Goal: Task Accomplishment & Management: Manage account settings

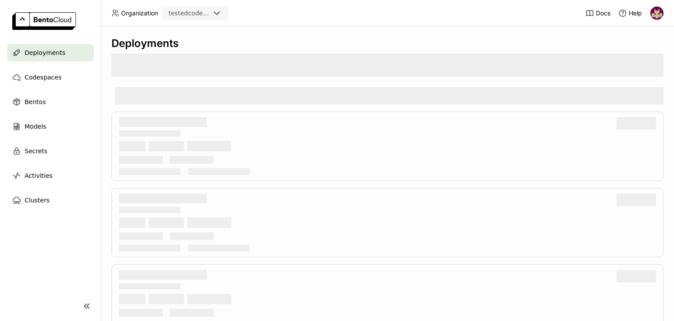
click at [657, 12] on img at bounding box center [657, 13] width 13 height 13
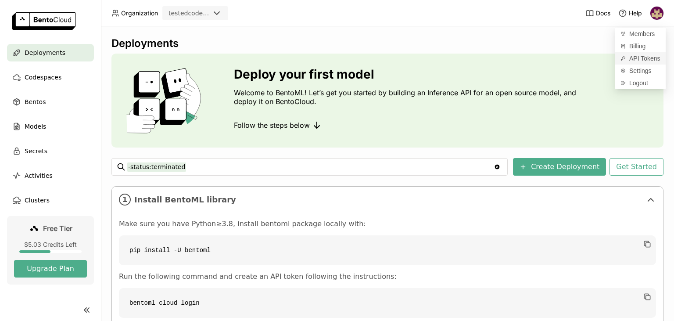
click at [639, 58] on span "API Tokens" at bounding box center [644, 58] width 31 height 8
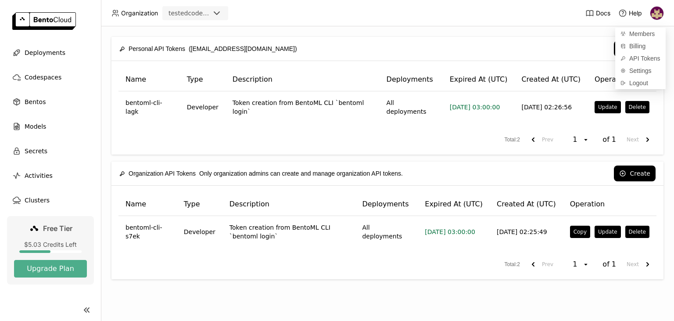
click at [22, 127] on div "Models" at bounding box center [50, 127] width 87 height 18
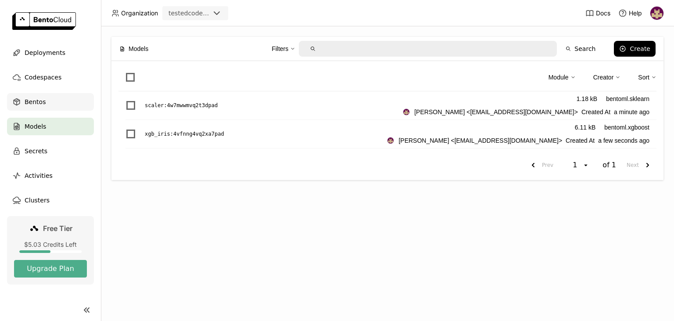
click at [43, 98] on div "Bentos" at bounding box center [50, 102] width 87 height 18
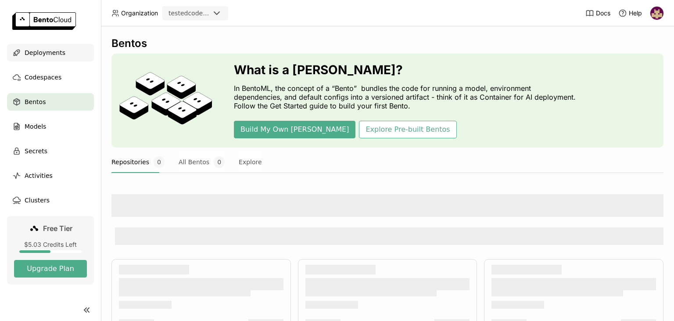
click at [56, 54] on span "Deployments" at bounding box center [45, 52] width 41 height 11
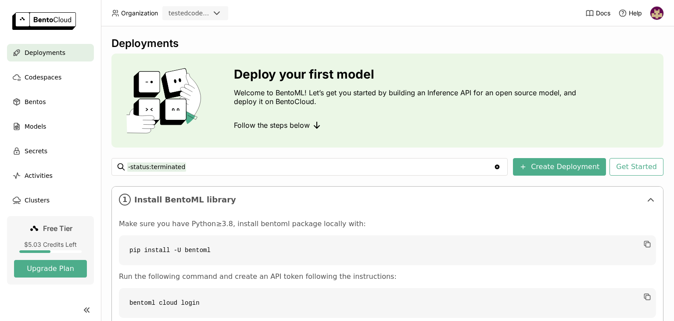
click at [56, 56] on span "Deployments" at bounding box center [45, 52] width 41 height 11
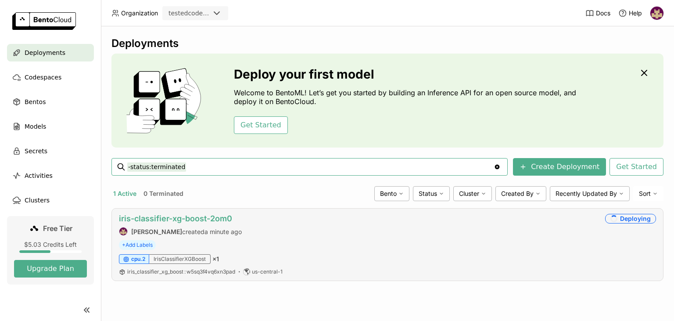
click at [200, 218] on link "iris-classifier-xg-boost-2om0" at bounding box center [175, 218] width 113 height 9
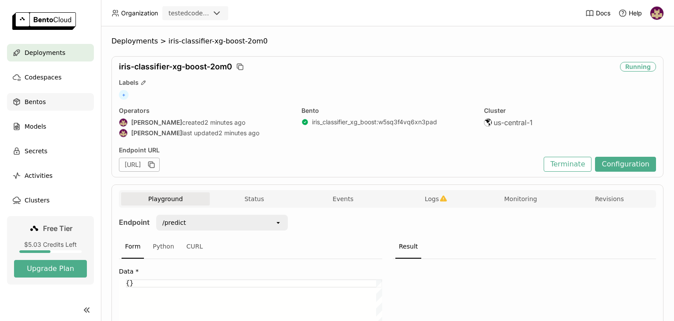
click at [45, 101] on div "Bentos" at bounding box center [50, 102] width 87 height 18
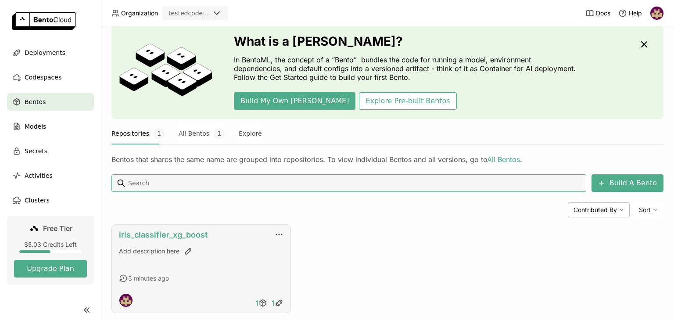
scroll to position [44, 0]
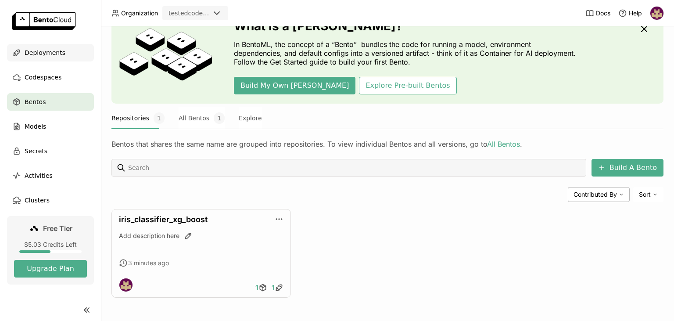
click at [48, 50] on span "Deployments" at bounding box center [45, 52] width 41 height 11
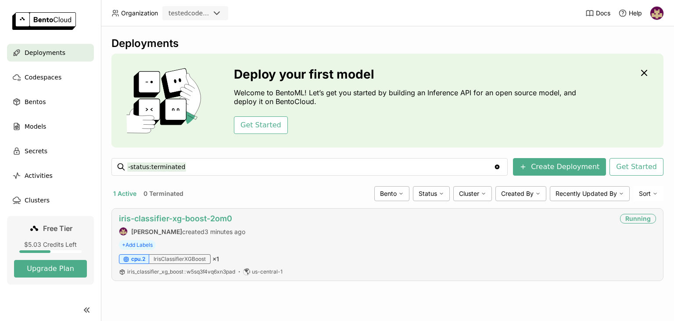
click at [164, 219] on link "iris-classifier-xg-boost-2om0" at bounding box center [175, 218] width 113 height 9
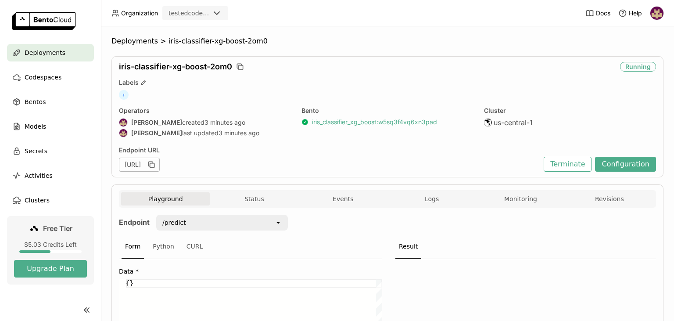
click at [333, 124] on link "iris_classifier_xg_boost : w5sq3f4vq6xn3pad" at bounding box center [374, 122] width 125 height 8
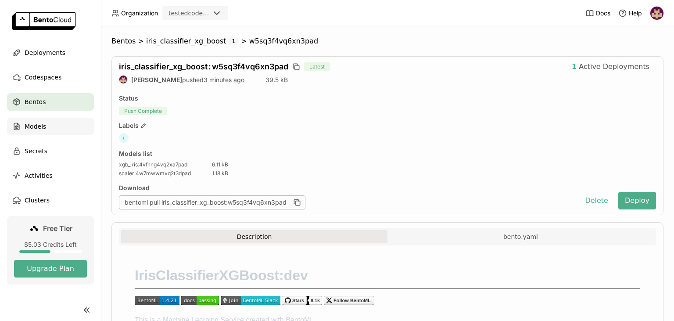
click at [32, 129] on span "Models" at bounding box center [36, 126] width 22 height 11
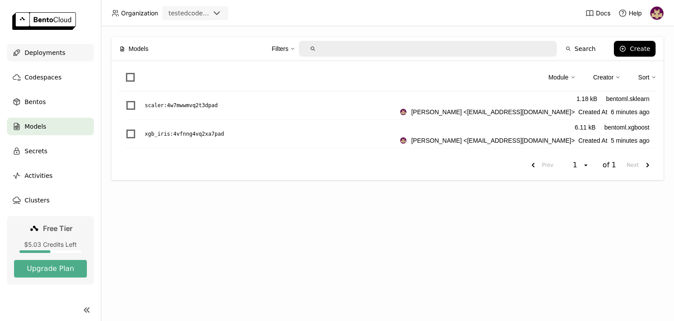
click at [48, 50] on span "Deployments" at bounding box center [45, 52] width 41 height 11
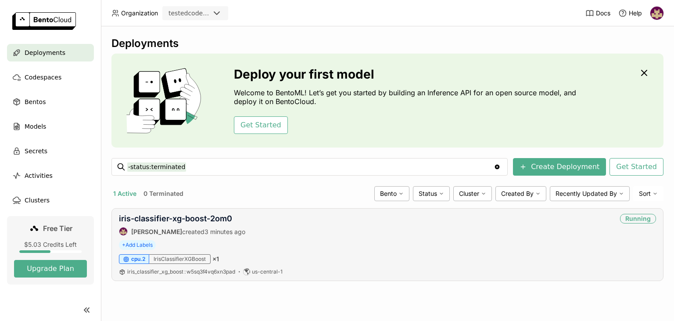
click at [194, 224] on div "iris-classifier-xg-boost-2om0 [PERSON_NAME] created 3 minutes ago" at bounding box center [182, 225] width 126 height 22
click at [198, 219] on link "iris-classifier-xg-boost-2om0" at bounding box center [175, 218] width 113 height 9
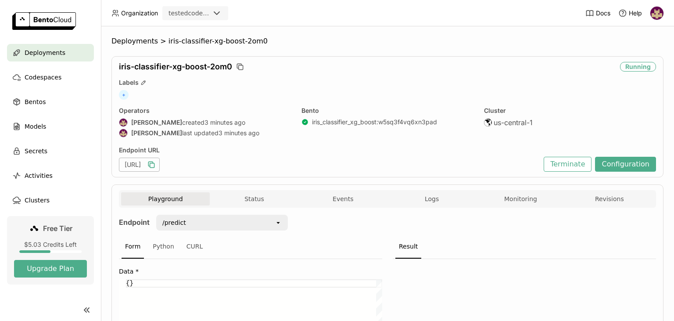
scroll to position [57, 0]
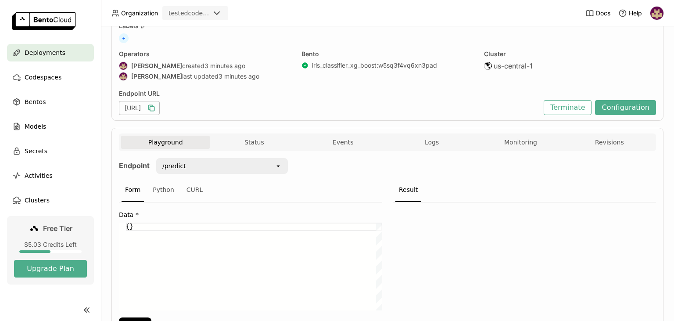
click at [156, 107] on icon "button" at bounding box center [151, 108] width 9 height 9
click at [579, 108] on button "Terminate" at bounding box center [568, 107] width 48 height 15
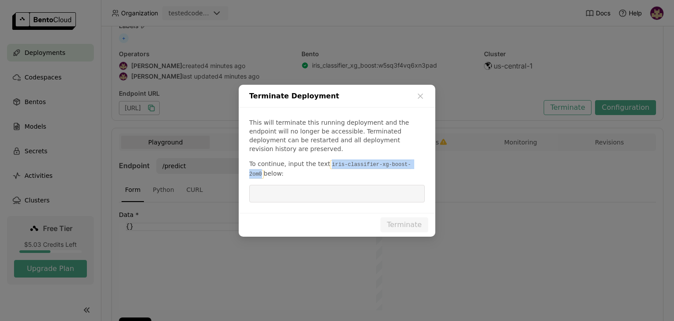
drag, startPoint x: 324, startPoint y: 160, endPoint x: 406, endPoint y: 162, distance: 82.1
click at [406, 162] on code "iris-classifier-xg-boost-2om0" at bounding box center [330, 169] width 162 height 18
copy code "iris-classifier-xg-boost-2om0"
click at [345, 190] on input "dialog" at bounding box center [337, 193] width 165 height 17
paste input "iris-classifier-xg-boost-2om0"
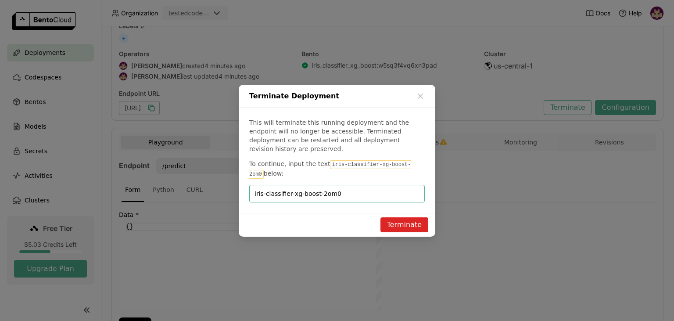
type input "iris-classifier-xg-boost-2om0"
click at [396, 220] on button "Terminate" at bounding box center [405, 224] width 48 height 15
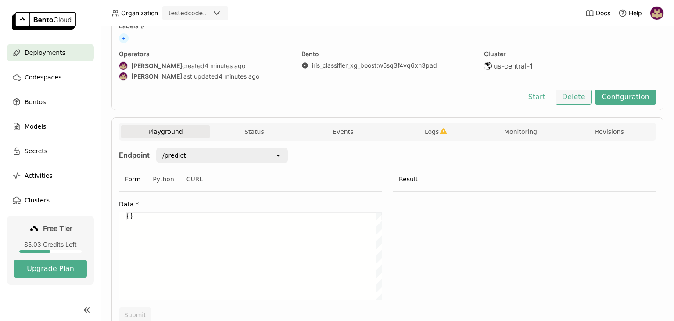
click at [577, 96] on button "Delete" at bounding box center [574, 97] width 36 height 15
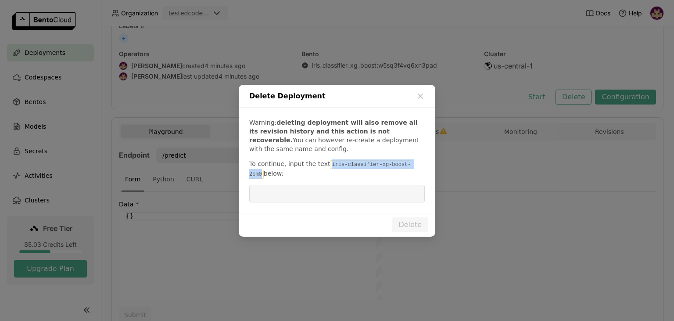
drag, startPoint x: 325, startPoint y: 164, endPoint x: 407, endPoint y: 166, distance: 82.1
click at [407, 166] on code "iris-classifier-xg-boost-2om0" at bounding box center [330, 169] width 162 height 18
copy code "iris-classifier-xg-boost-2om0"
click at [362, 199] on input "dialog" at bounding box center [337, 193] width 165 height 17
paste input "iris-classifier-xg-boost-2om0"
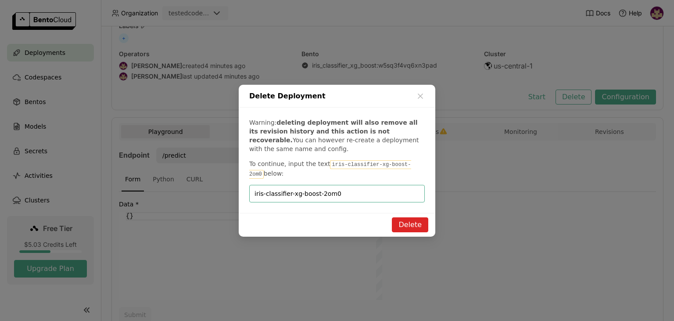
type input "iris-classifier-xg-boost-2om0"
click at [406, 226] on button "Delete" at bounding box center [410, 224] width 36 height 15
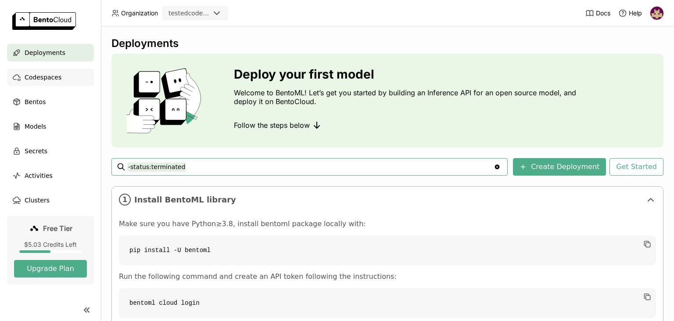
click at [54, 76] on span "Codespaces" at bounding box center [43, 77] width 37 height 11
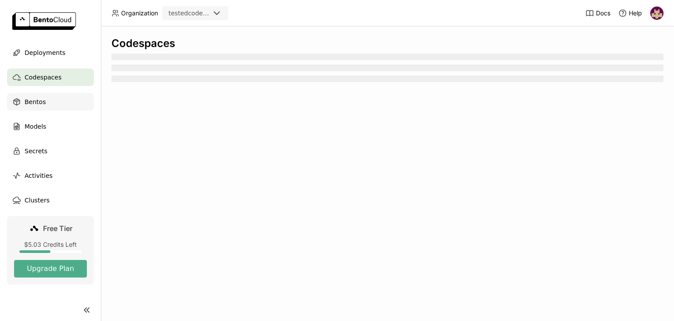
click at [49, 104] on div "Bentos" at bounding box center [50, 102] width 87 height 18
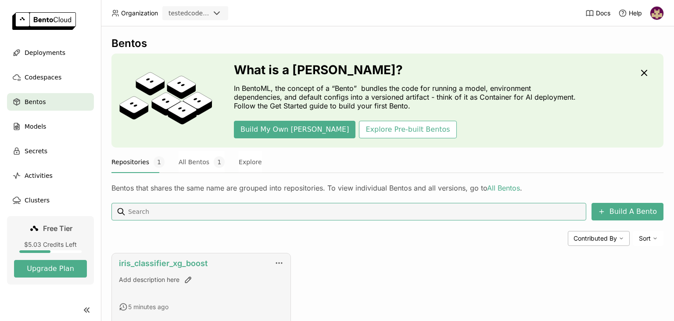
click at [163, 261] on link "iris_classifier_xg_boost" at bounding box center [163, 263] width 89 height 9
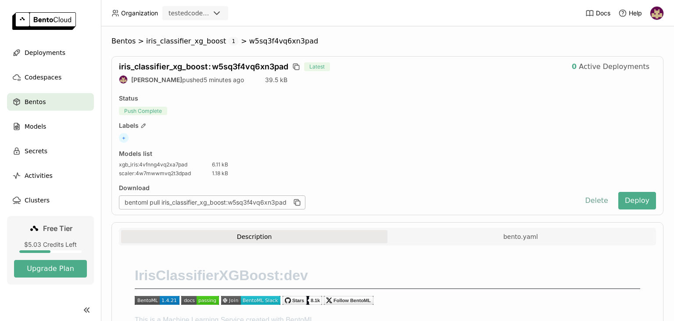
click at [600, 200] on button "Delete" at bounding box center [597, 201] width 36 height 18
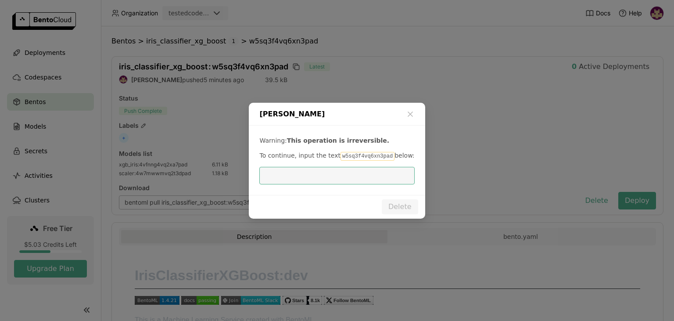
click at [342, 155] on code "w5sq3f4vq6xn3pad" at bounding box center [368, 156] width 54 height 9
copy p "w5sq3f4vq6xn3pad"
click at [332, 175] on input "dialog" at bounding box center [337, 175] width 144 height 17
paste input "w5sq3f4vq6xn3pad"
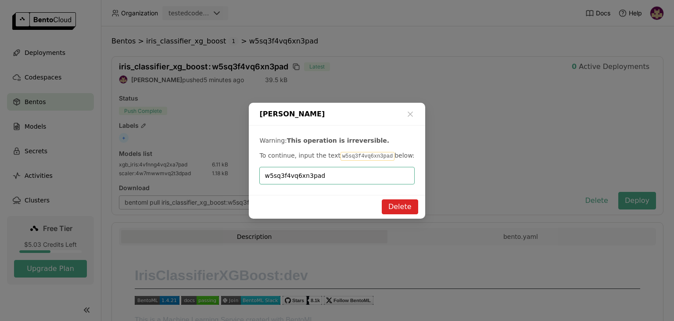
type input "w5sq3f4vq6xn3pad"
click at [405, 206] on button "Delete" at bounding box center [400, 206] width 36 height 15
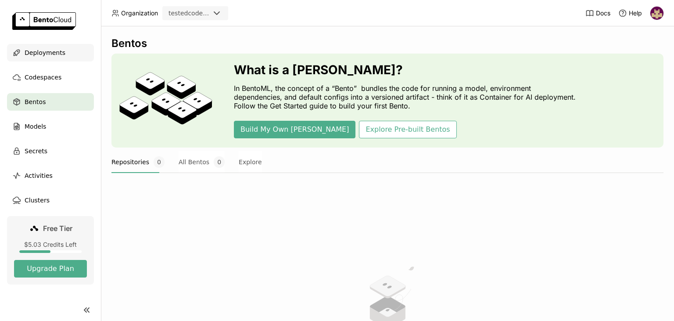
click at [52, 50] on span "Deployments" at bounding box center [45, 52] width 41 height 11
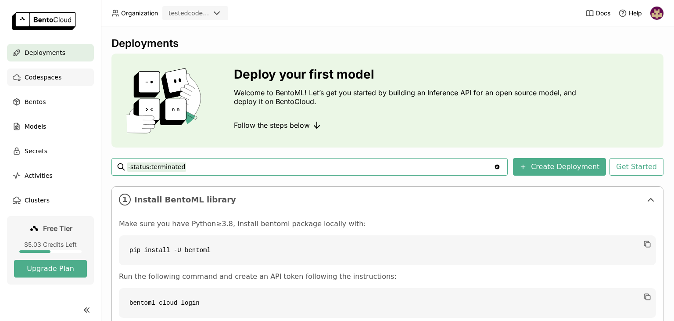
click at [54, 80] on span "Codespaces" at bounding box center [43, 77] width 37 height 11
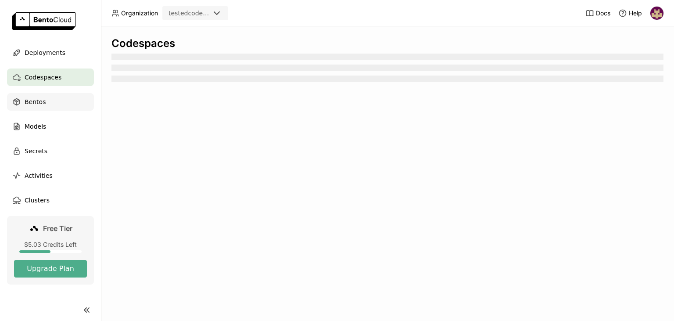
click at [47, 102] on div "Bentos" at bounding box center [50, 102] width 87 height 18
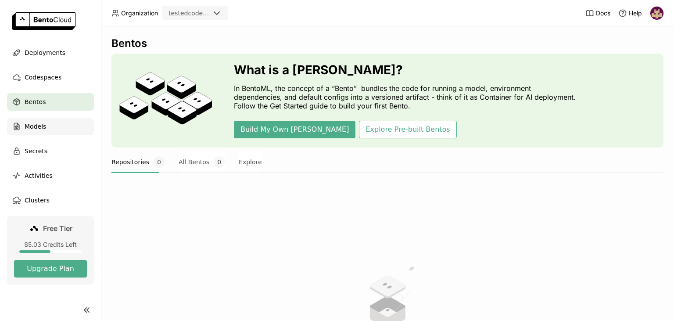
click at [47, 128] on div "Models" at bounding box center [50, 127] width 87 height 18
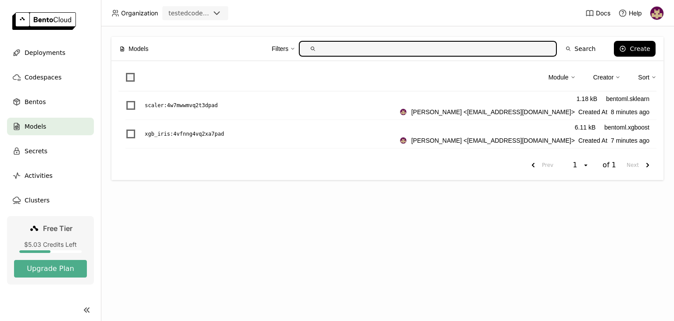
click at [129, 75] on span at bounding box center [130, 77] width 9 height 9
click at [125, 72] on input "checkbox" at bounding box center [125, 72] width 0 height 0
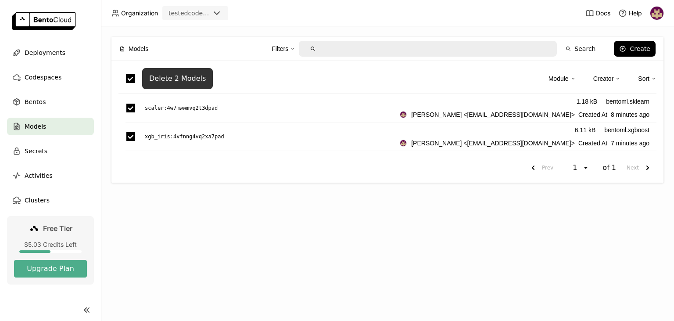
click at [198, 80] on div "Delete 2 Models" at bounding box center [177, 78] width 57 height 9
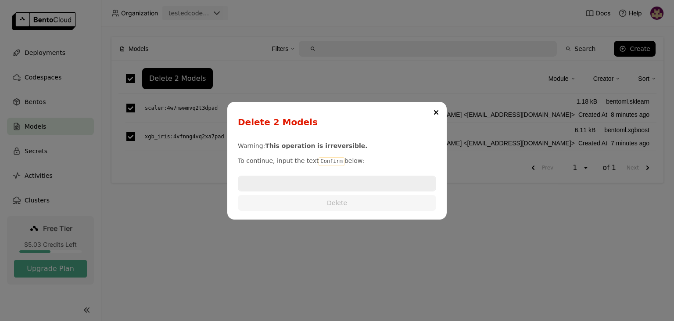
click at [324, 160] on code "Confirm" at bounding box center [331, 161] width 25 height 9
copy p "Confirm"
click at [311, 181] on input "dialog" at bounding box center [337, 183] width 197 height 14
paste input "Confirm"
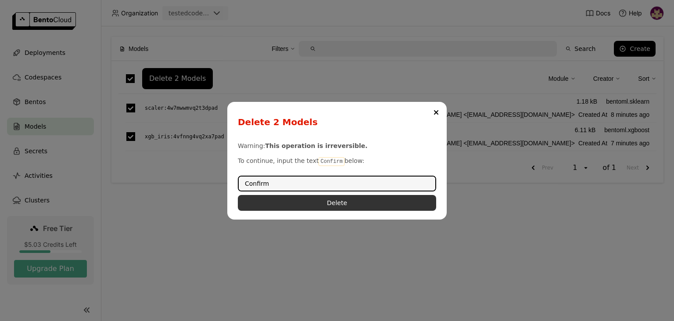
type input "Confirm"
click at [333, 204] on button "Delete" at bounding box center [337, 203] width 198 height 16
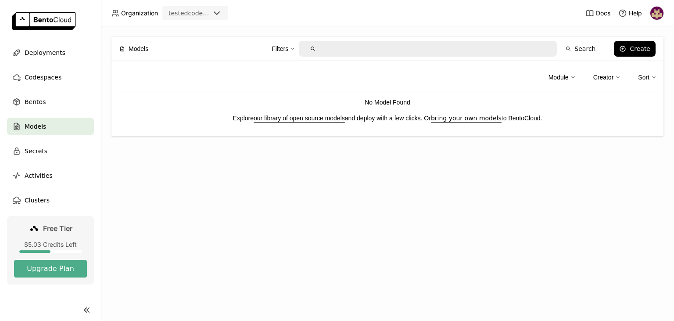
click at [54, 151] on div "Secrets" at bounding box center [50, 151] width 87 height 18
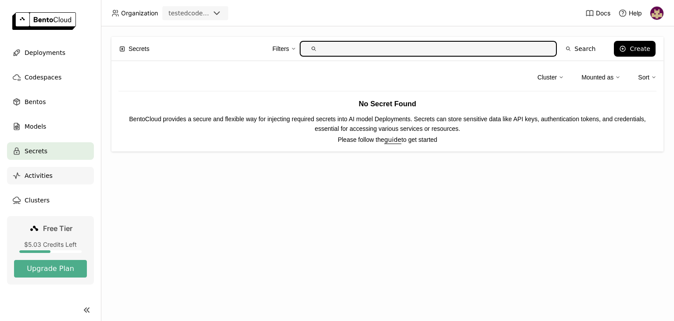
click at [44, 176] on span "Activities" at bounding box center [39, 175] width 28 height 11
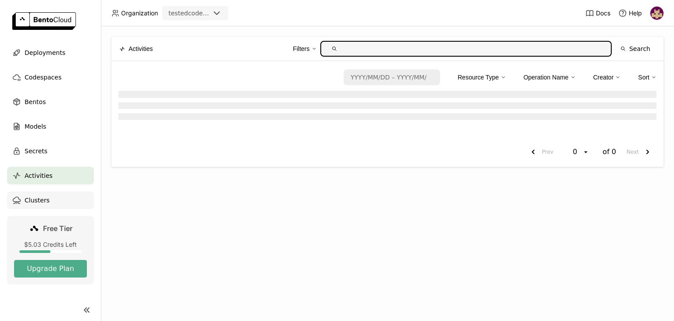
click at [44, 203] on span "Clusters" at bounding box center [37, 200] width 25 height 11
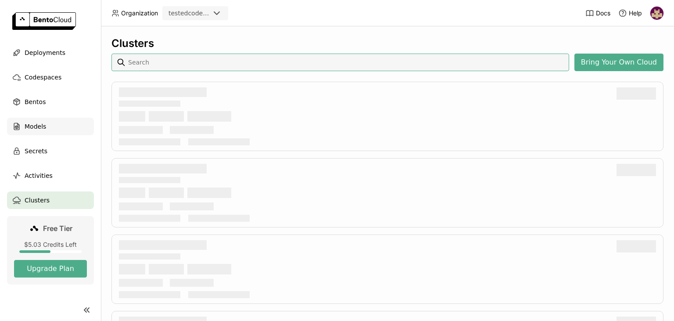
click at [43, 126] on span "Models" at bounding box center [36, 126] width 22 height 11
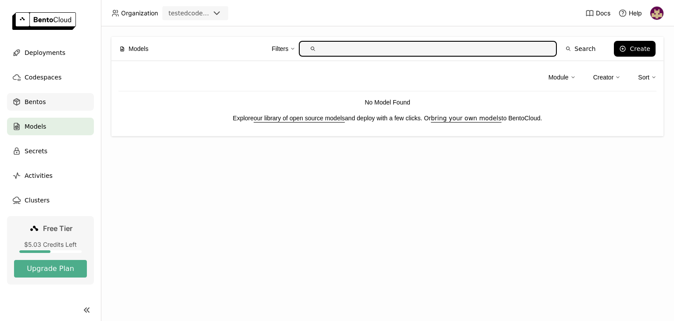
click at [43, 99] on div "Bentos" at bounding box center [50, 102] width 87 height 18
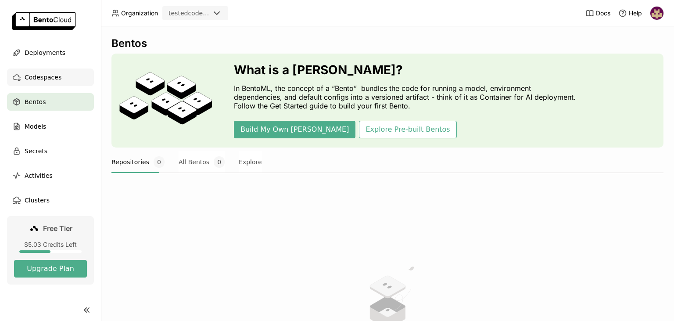
click at [55, 77] on span "Codespaces" at bounding box center [43, 77] width 37 height 11
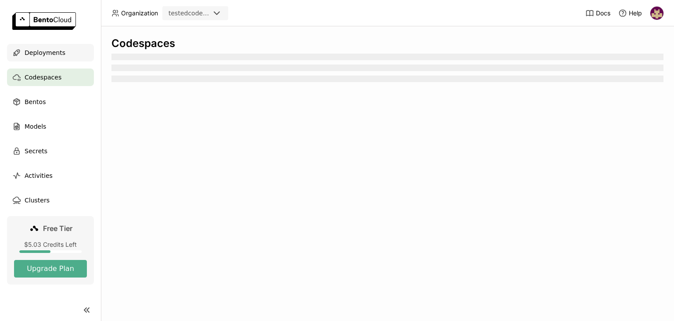
click at [57, 51] on span "Deployments" at bounding box center [45, 52] width 41 height 11
